Goal: Find specific page/section: Find specific page/section

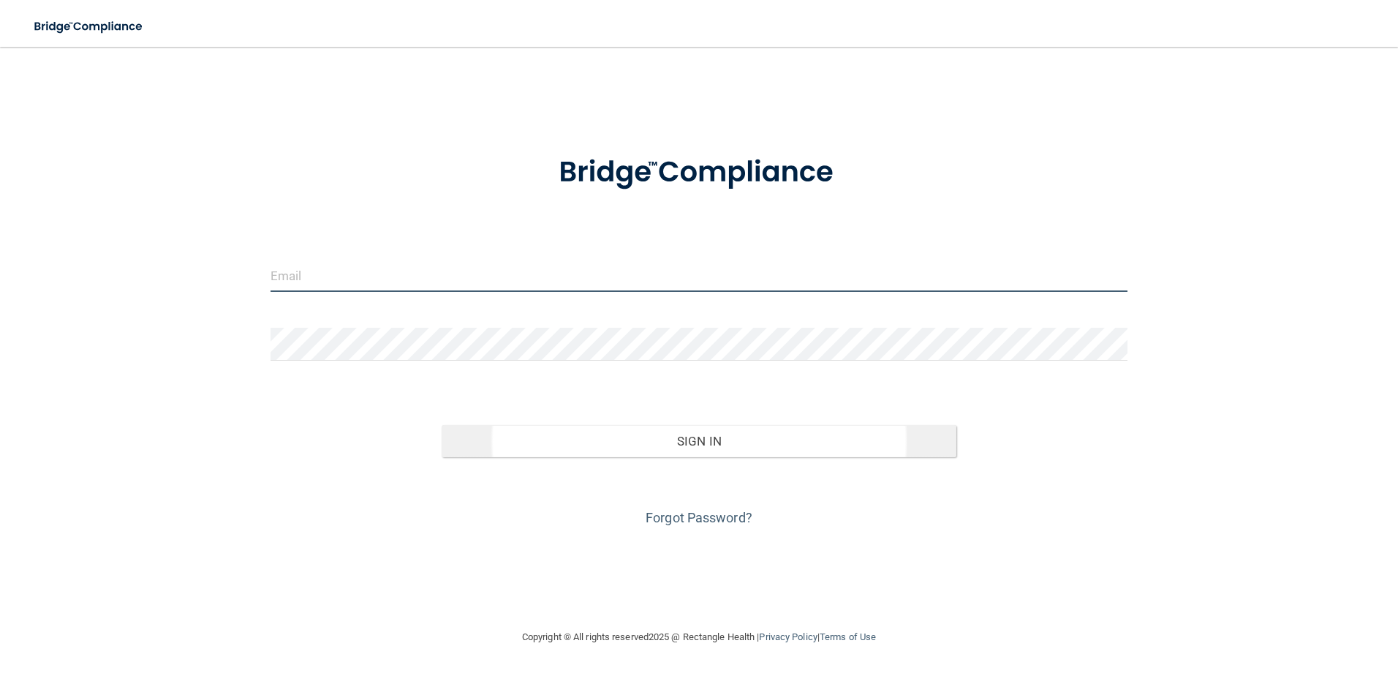
type input "[EMAIL_ADDRESS][DOMAIN_NAME]"
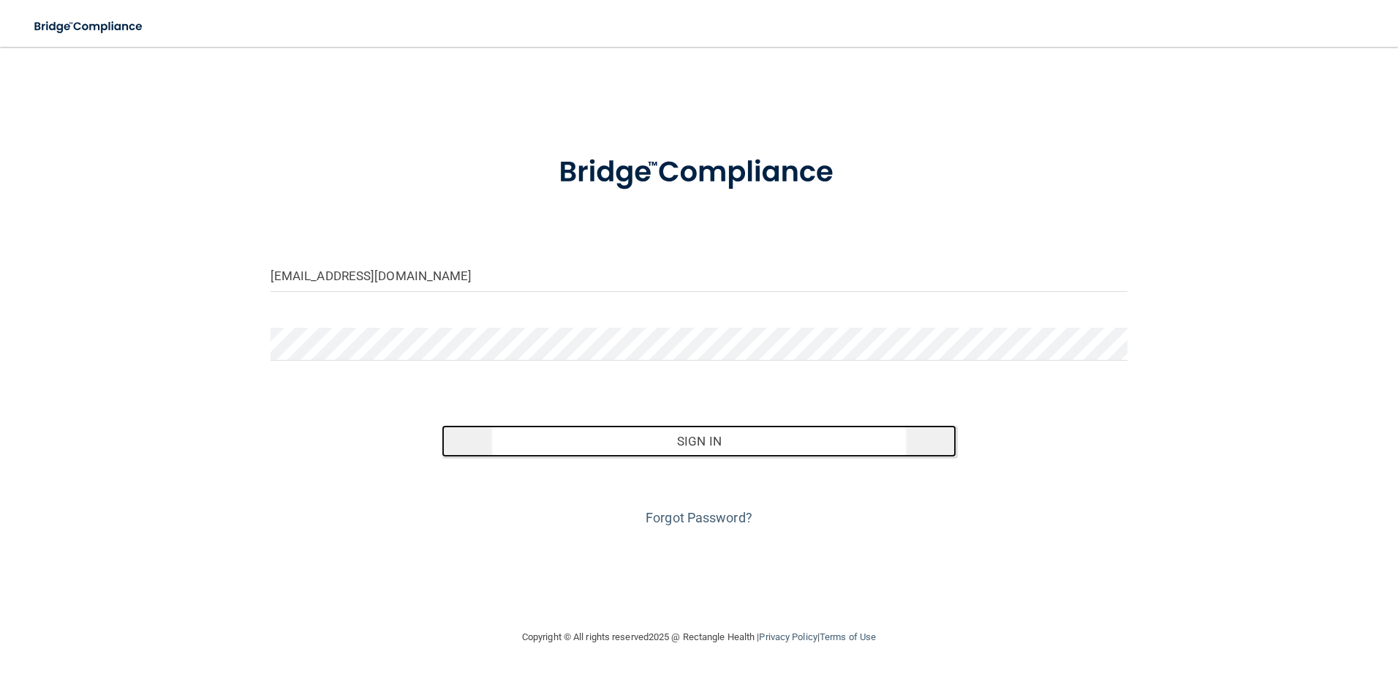
click at [640, 450] on button "Sign In" at bounding box center [699, 441] width 515 height 32
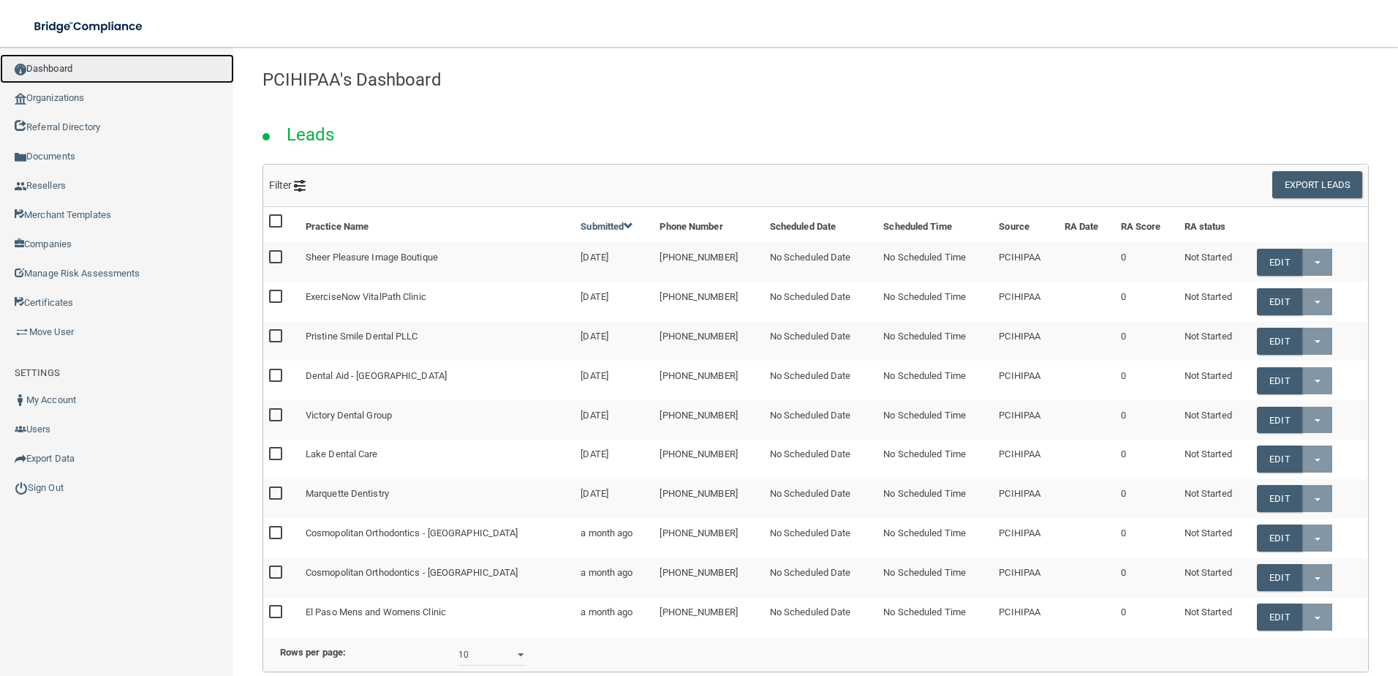
click at [143, 73] on link "Dashboard" at bounding box center [117, 68] width 234 height 29
click at [131, 99] on link "Organizations" at bounding box center [117, 97] width 234 height 29
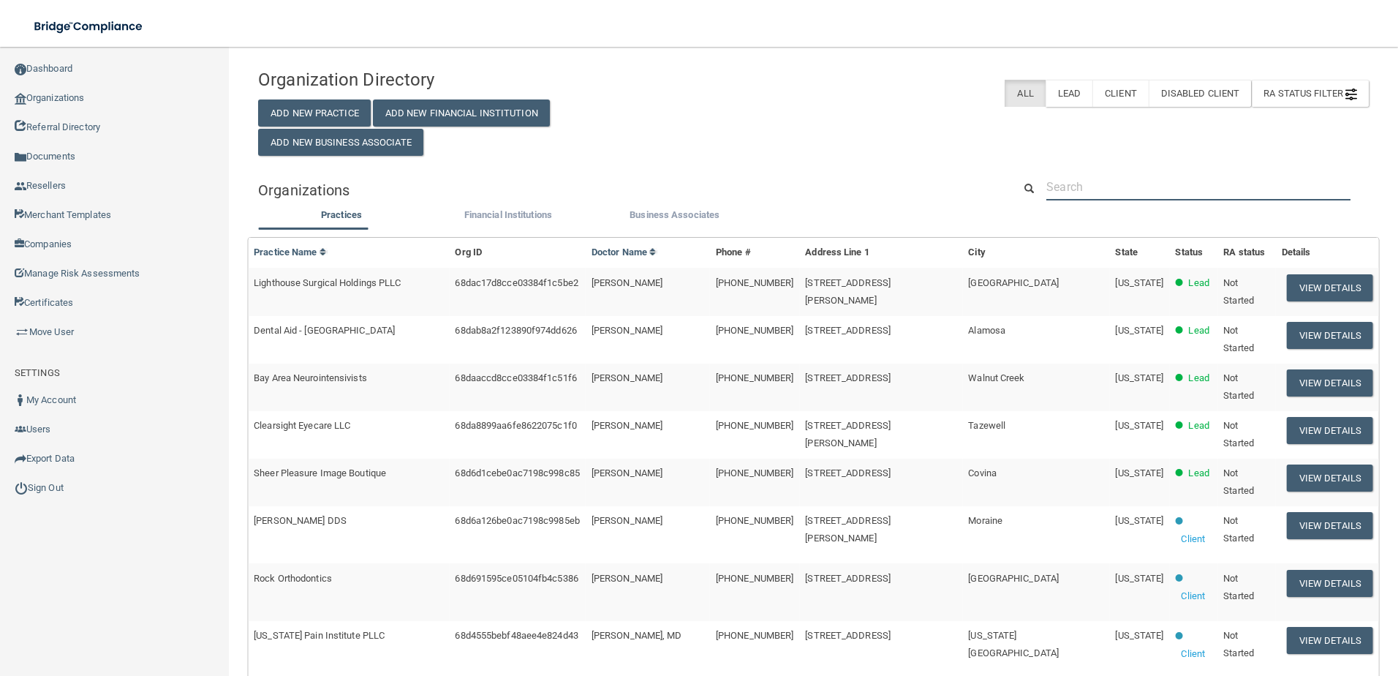
click at [1119, 192] on input "text" at bounding box center [1198, 186] width 304 height 27
paste input "Northpointe Dental Care"
type input "Northpointe Dental Care"
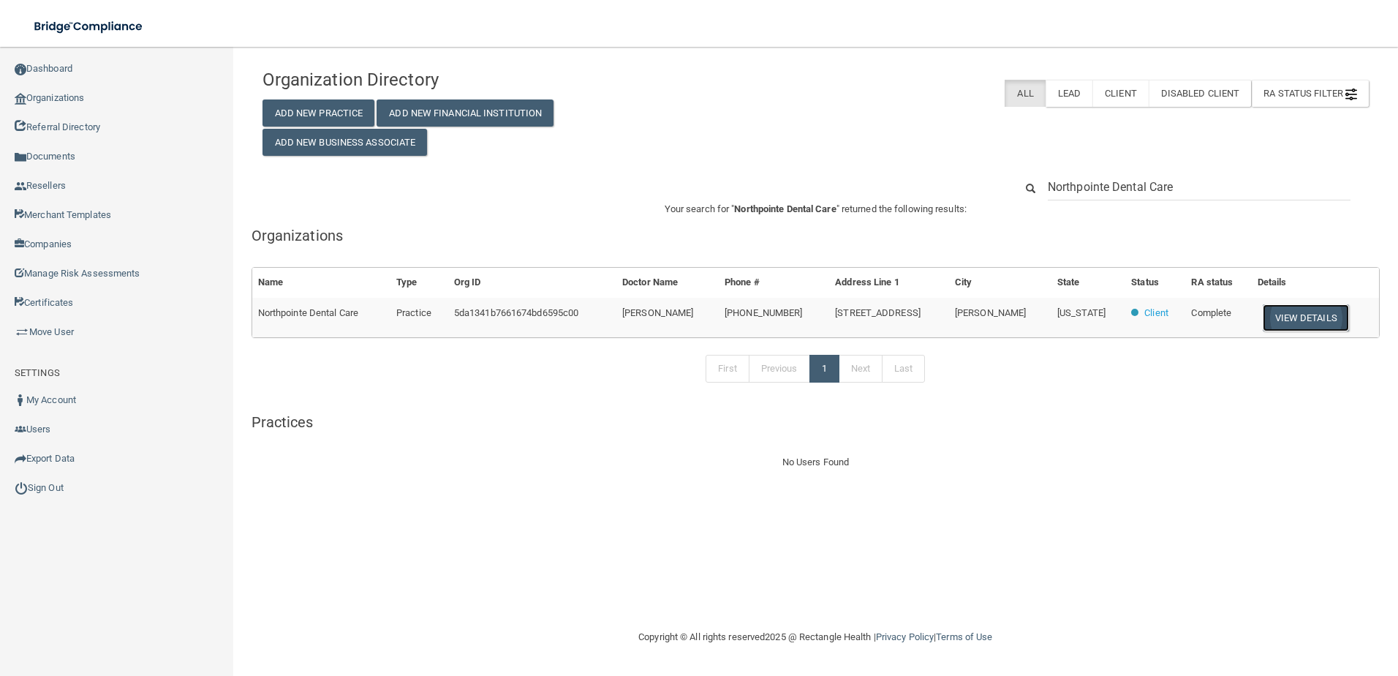
click at [1285, 315] on button "View Details" at bounding box center [1306, 317] width 86 height 27
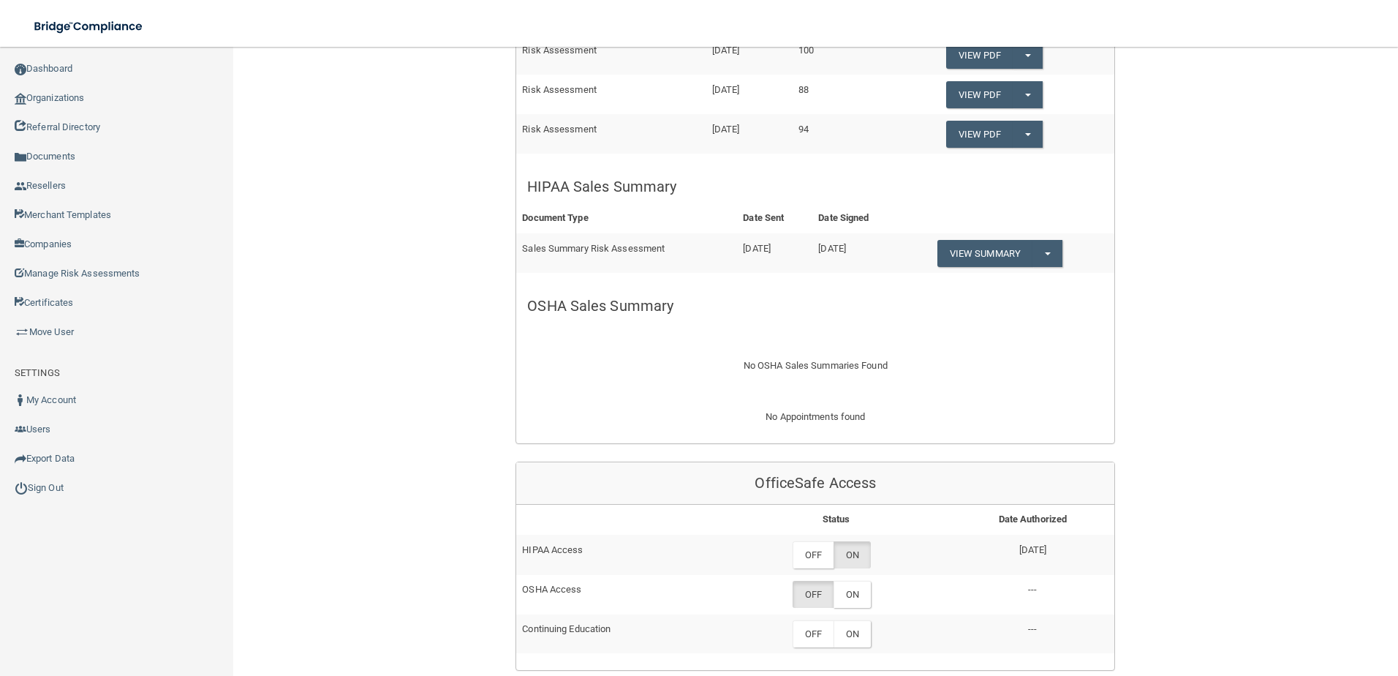
scroll to position [585, 0]
